Goal: Task Accomplishment & Management: Manage account settings

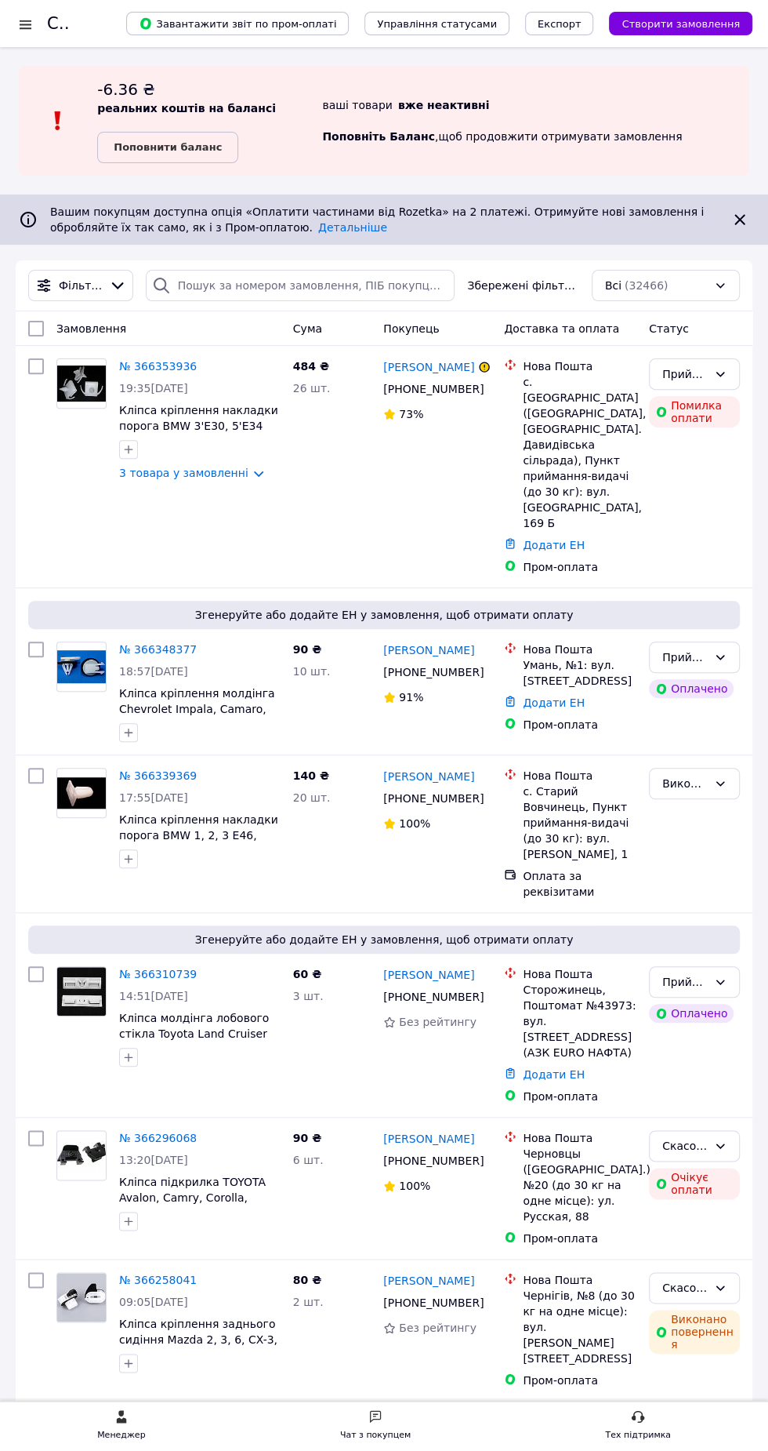
click at [195, 334] on div "Замовлення" at bounding box center [168, 328] width 237 height 28
click at [183, 366] on link "№ 366353936" at bounding box center [158, 366] width 78 height 13
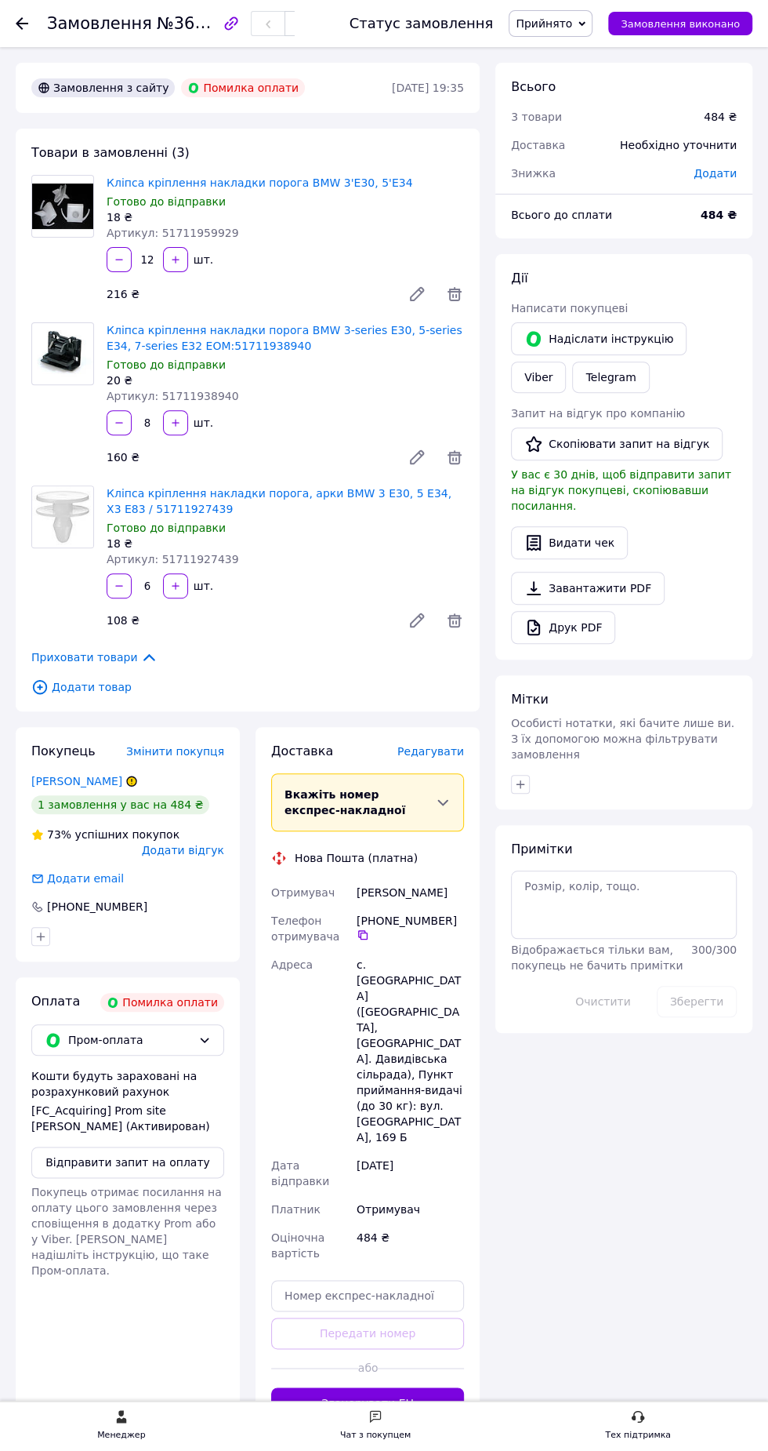
click at [191, 1164] on button "Відправити запит на оплату" at bounding box center [127, 1161] width 193 height 31
click at [132, 779] on icon at bounding box center [132, 781] width 0 height 4
click at [77, 778] on link "[PERSON_NAME]" at bounding box center [76, 781] width 91 height 13
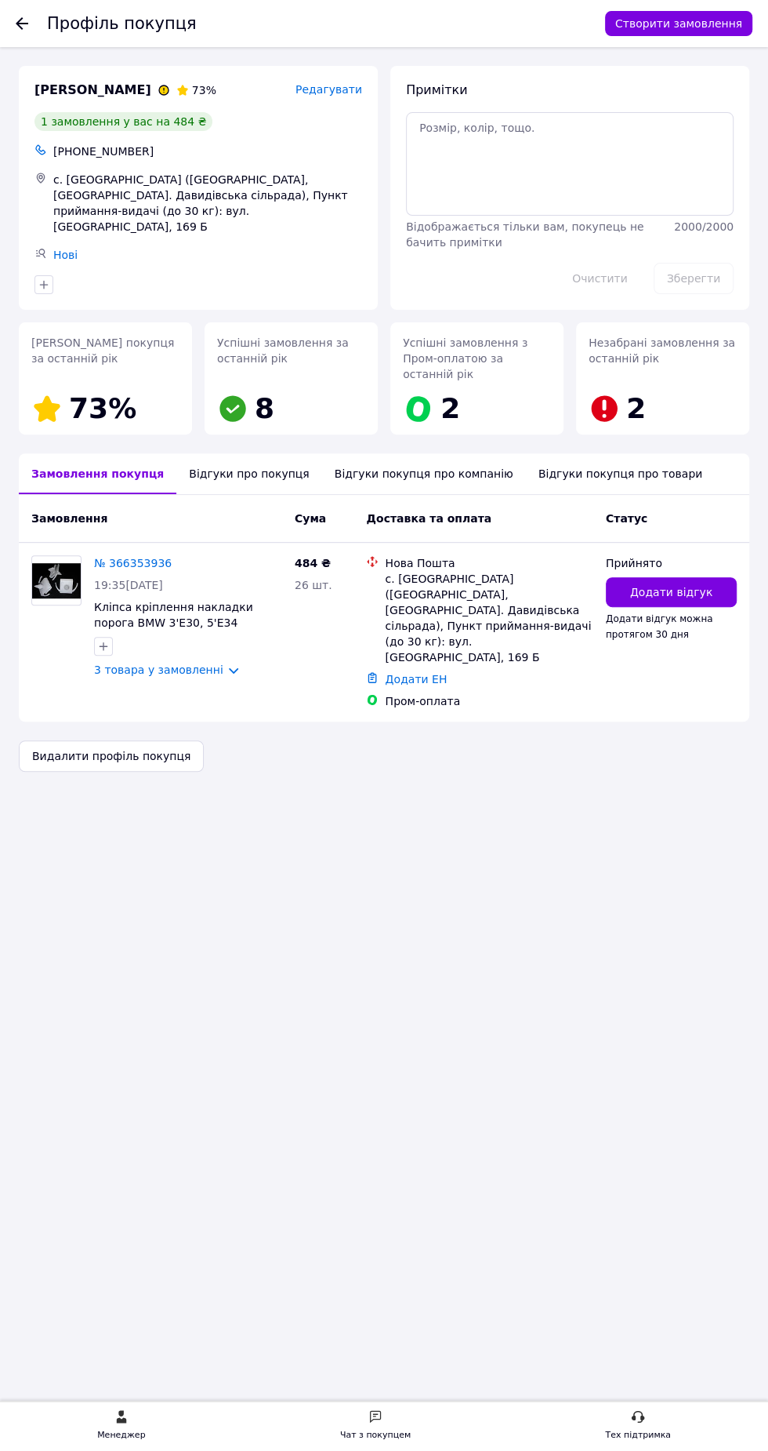
click at [243, 453] on div "Відгуки про покупця" at bounding box center [248, 473] width 145 height 41
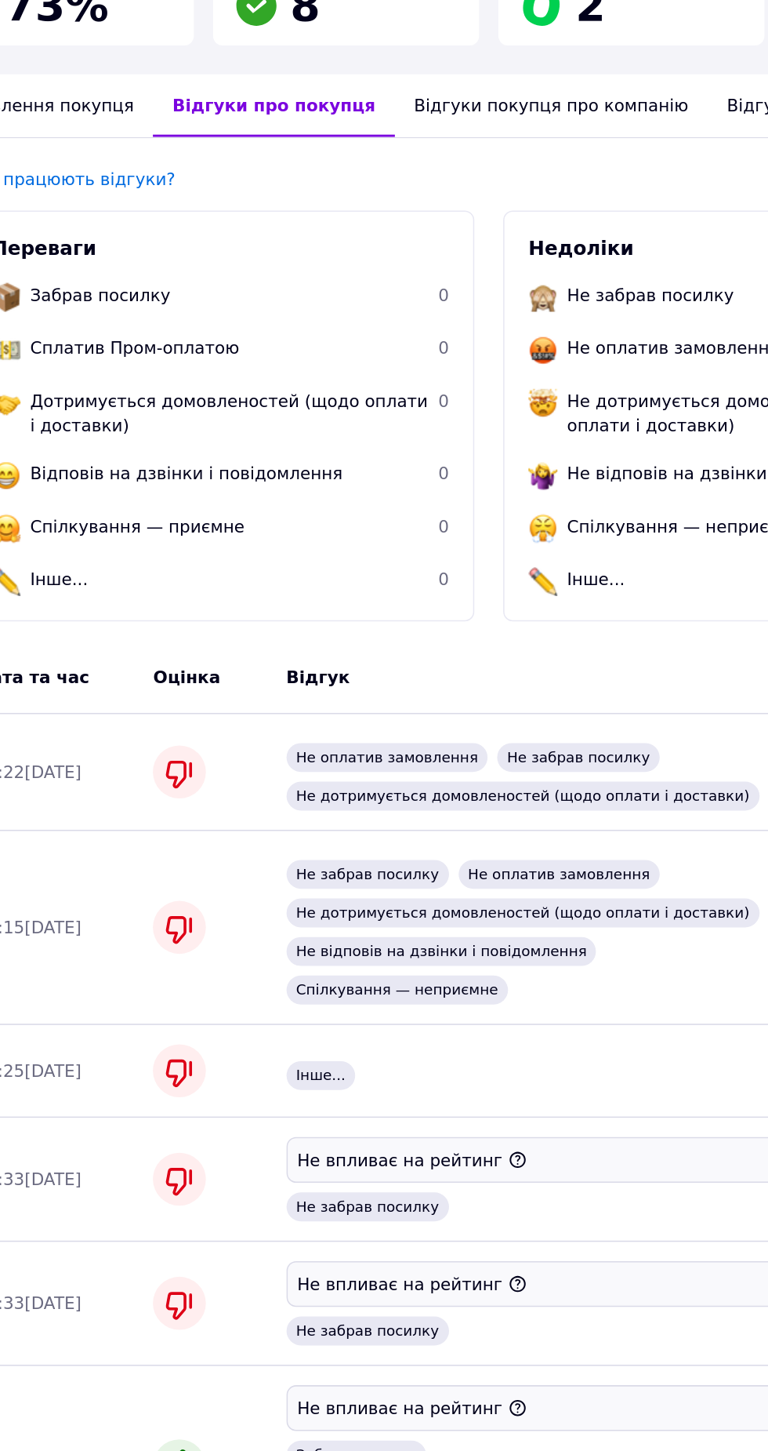
scroll to position [161, 0]
